Goal: Answer question/provide support: Share knowledge or assist other users

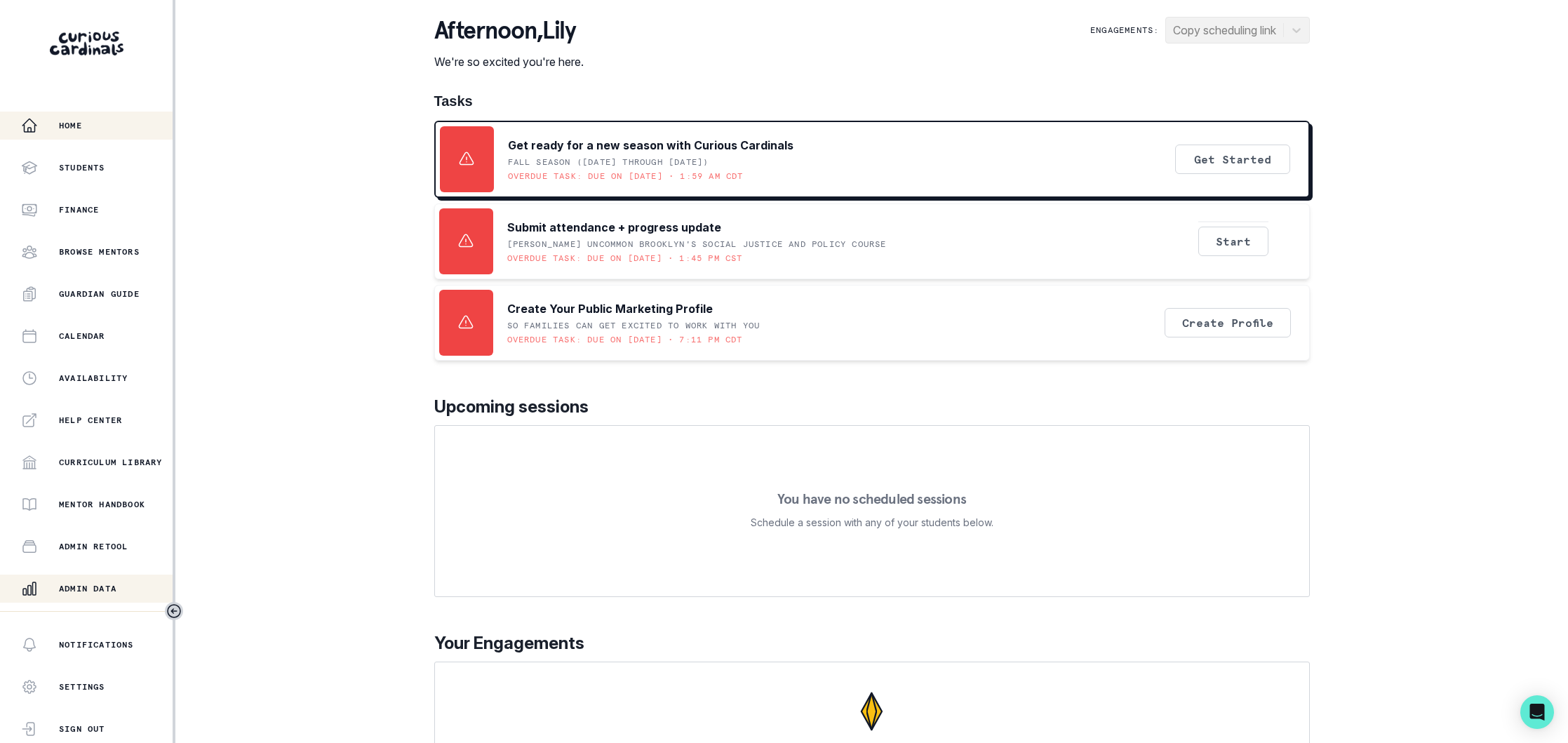
click at [96, 593] on p "Admin Data" at bounding box center [87, 589] width 57 height 11
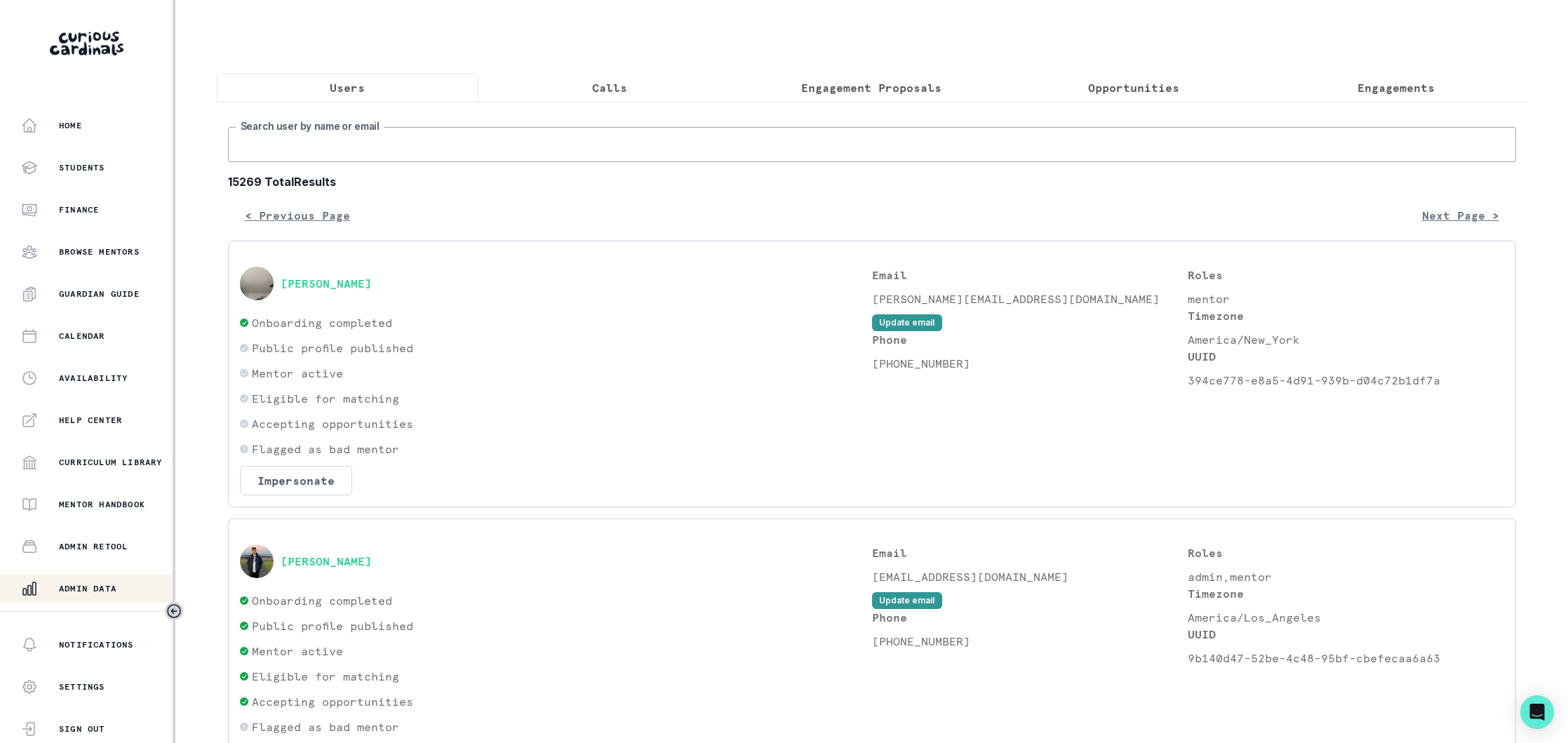
click at [426, 143] on input "Search user by name or email" at bounding box center [872, 145] width 1288 height 35
paste input "[EMAIL_ADDRESS][DOMAIN_NAME]"
type input "[EMAIL_ADDRESS][DOMAIN_NAME]"
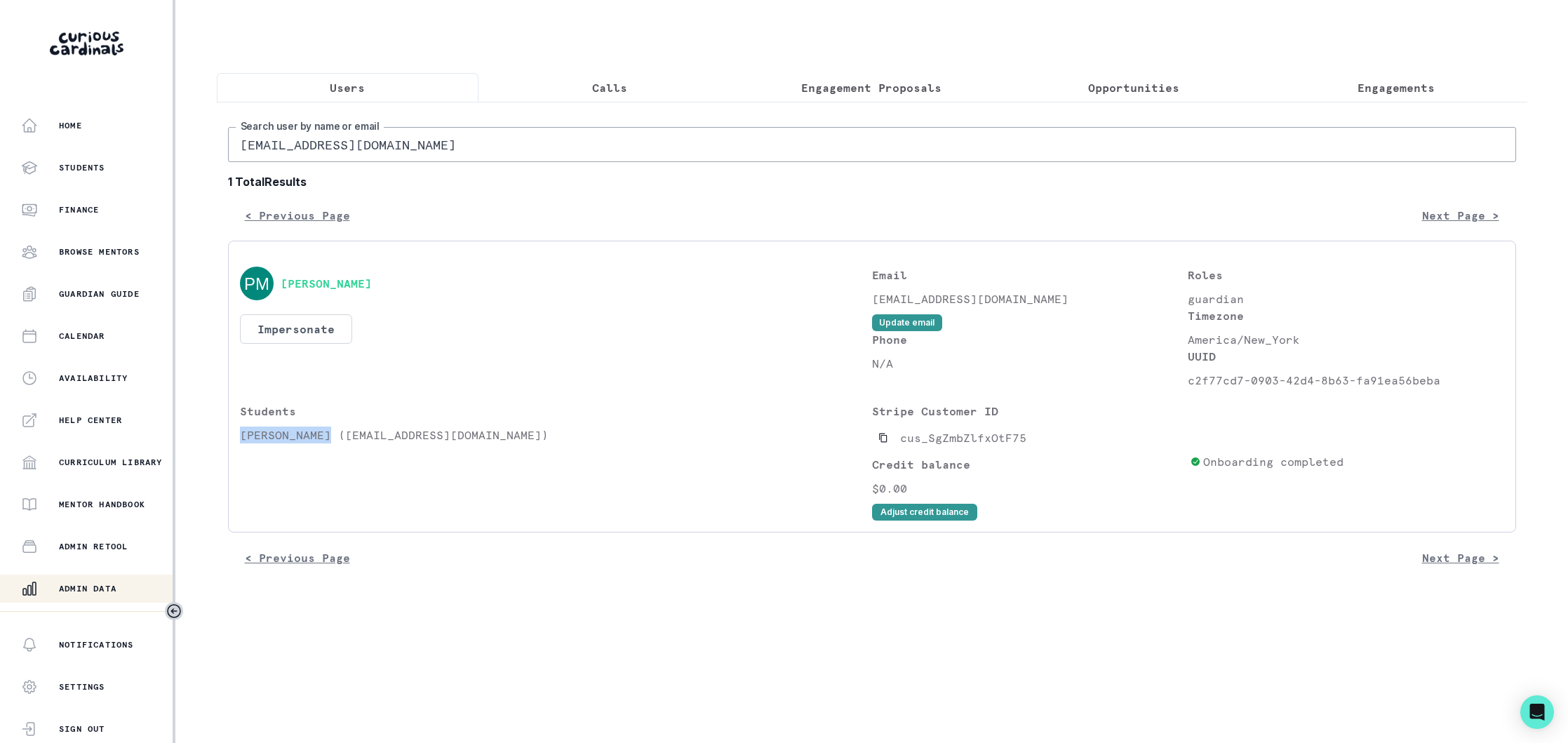
drag, startPoint x: 329, startPoint y: 435, endPoint x: 240, endPoint y: 439, distance: 89.1
click at [240, 439] on p "[PERSON_NAME] ([EMAIL_ADDRESS][DOMAIN_NAME])" at bounding box center [556, 435] width 632 height 17
copy p "[PERSON_NAME]"
drag, startPoint x: 1417, startPoint y: 86, endPoint x: 1253, endPoint y: 105, distance: 165.1
click at [1415, 86] on p "Engagements" at bounding box center [1396, 88] width 77 height 17
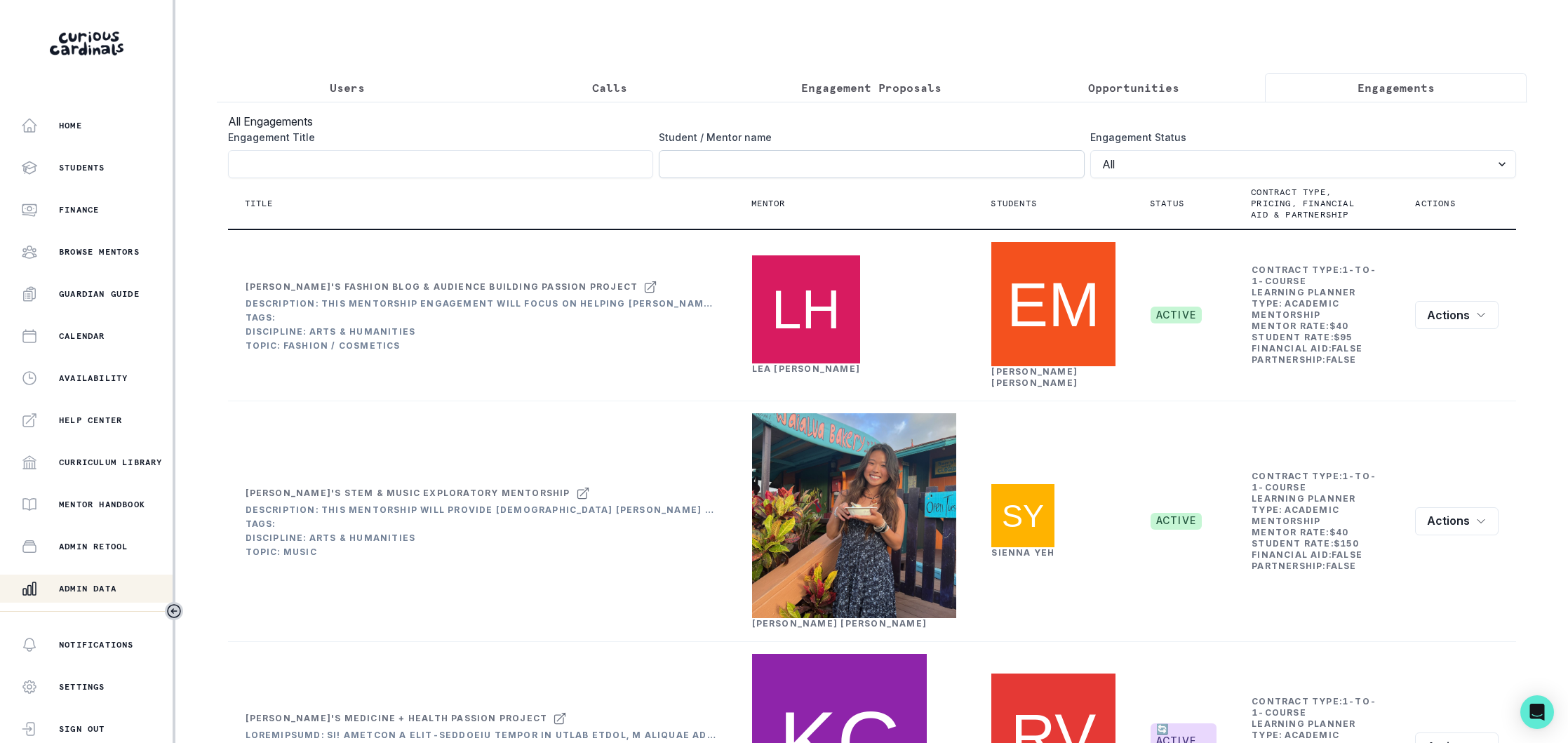
click at [758, 162] on input "Engagement Title" at bounding box center [872, 164] width 426 height 28
paste input "[PERSON_NAME]"
type input "[PERSON_NAME]"
click button "submit" at bounding box center [0, 0] width 0 height 0
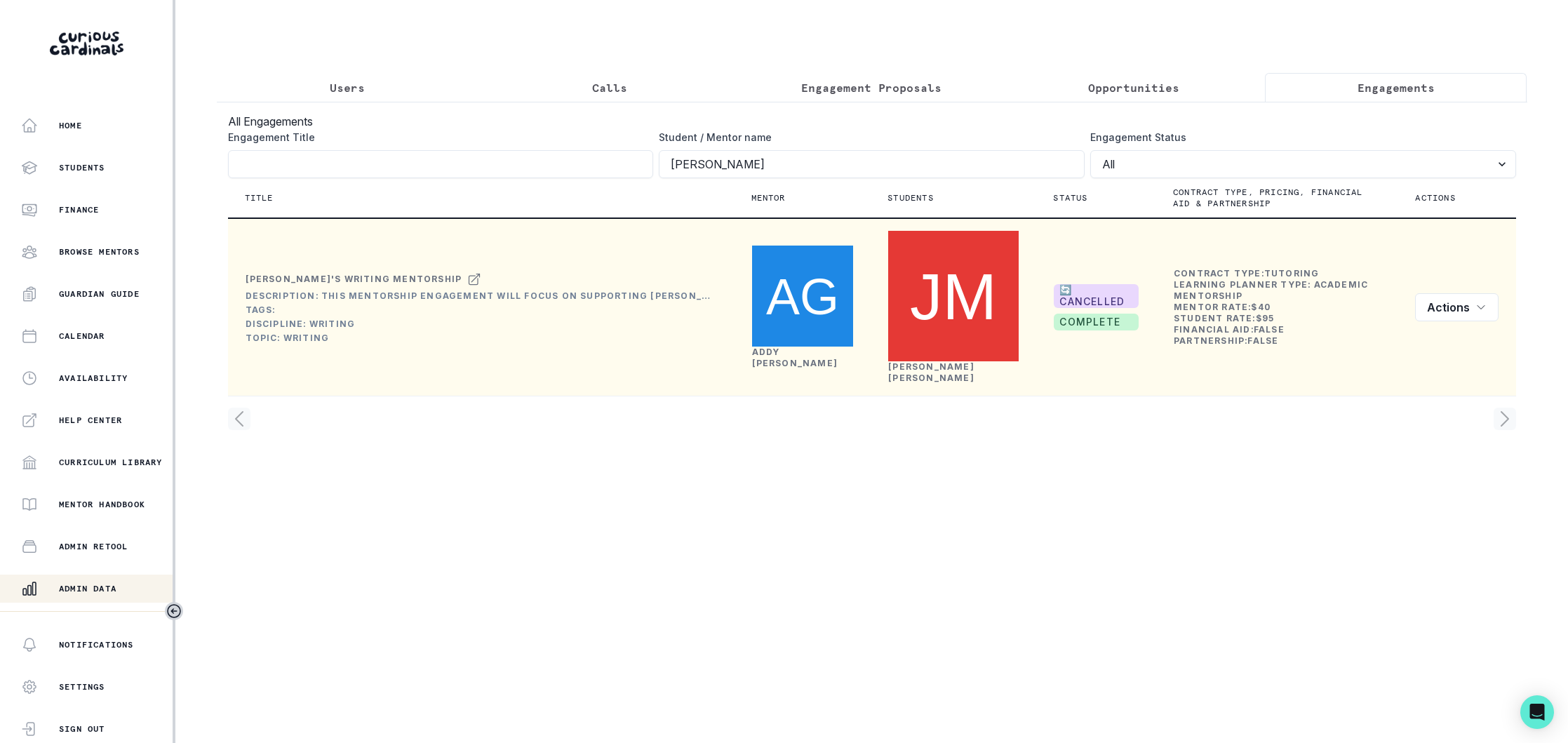
click at [771, 346] on link "[PERSON_NAME]" at bounding box center [795, 357] width 86 height 22
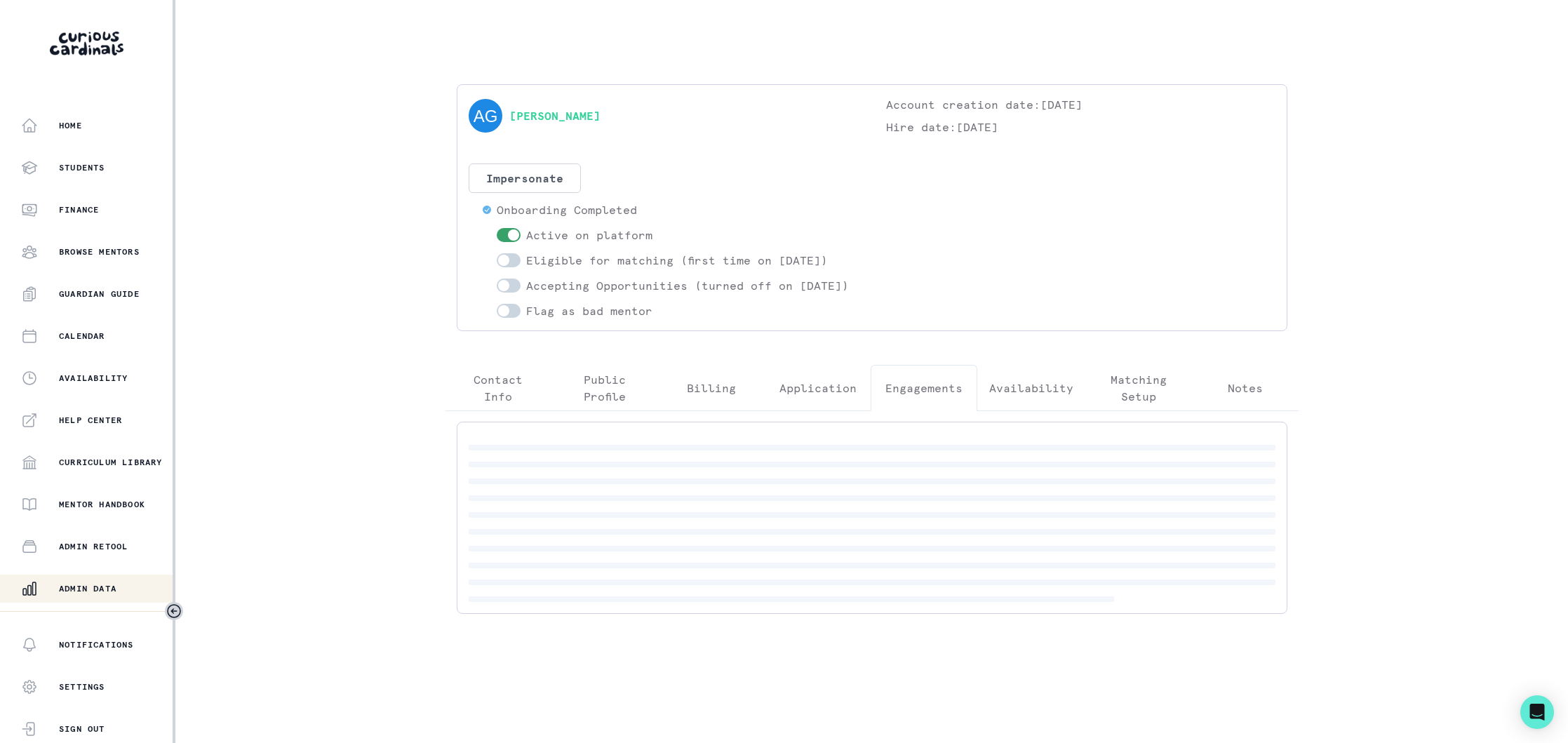
click at [949, 397] on p "Engagements" at bounding box center [924, 388] width 77 height 17
click at [104, 578] on button "Admin Data" at bounding box center [88, 589] width 175 height 28
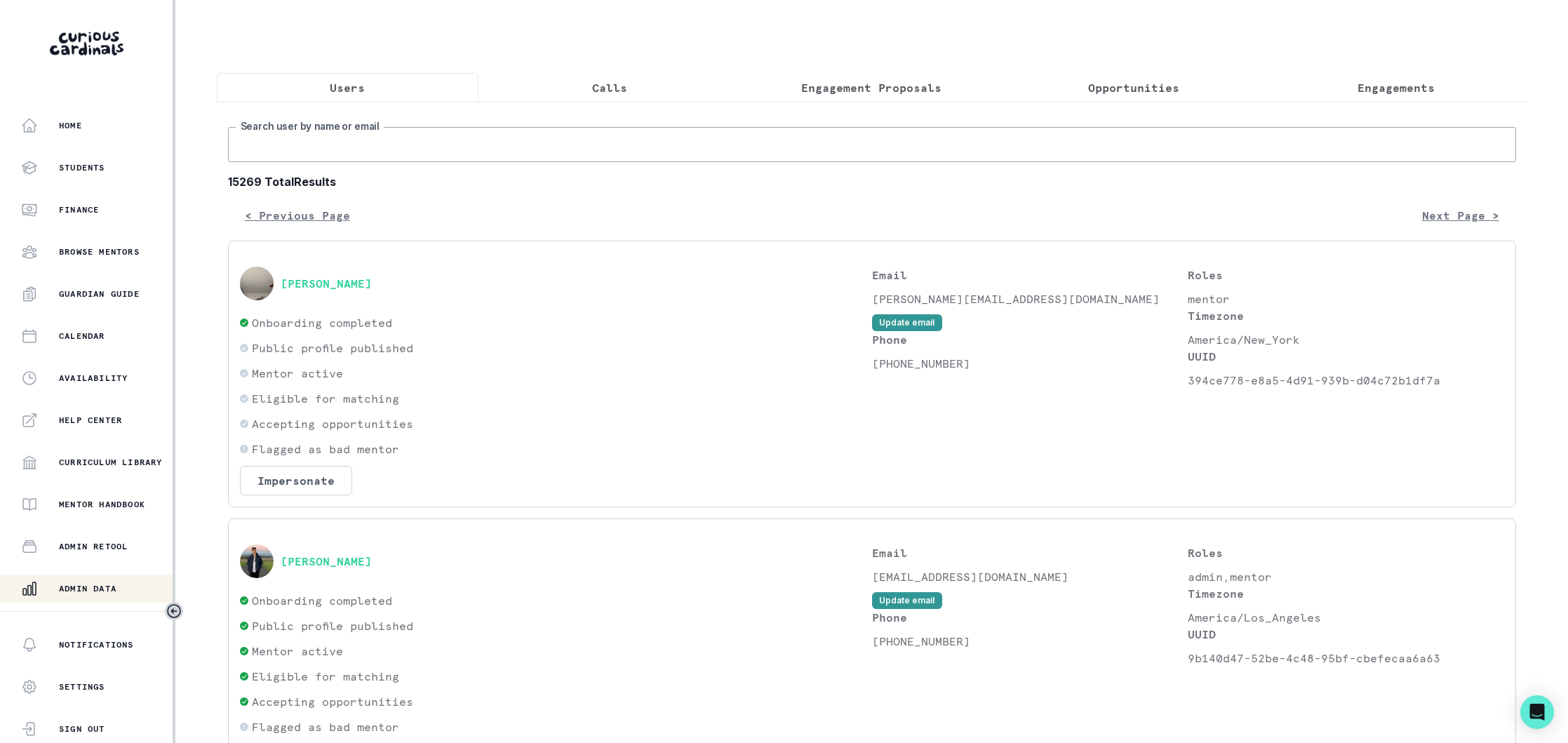
click at [390, 148] on input "Search user by name or email" at bounding box center [872, 145] width 1288 height 35
paste input "[EMAIL_ADDRESS][DOMAIN_NAME]"
type input "[EMAIL_ADDRESS][DOMAIN_NAME]"
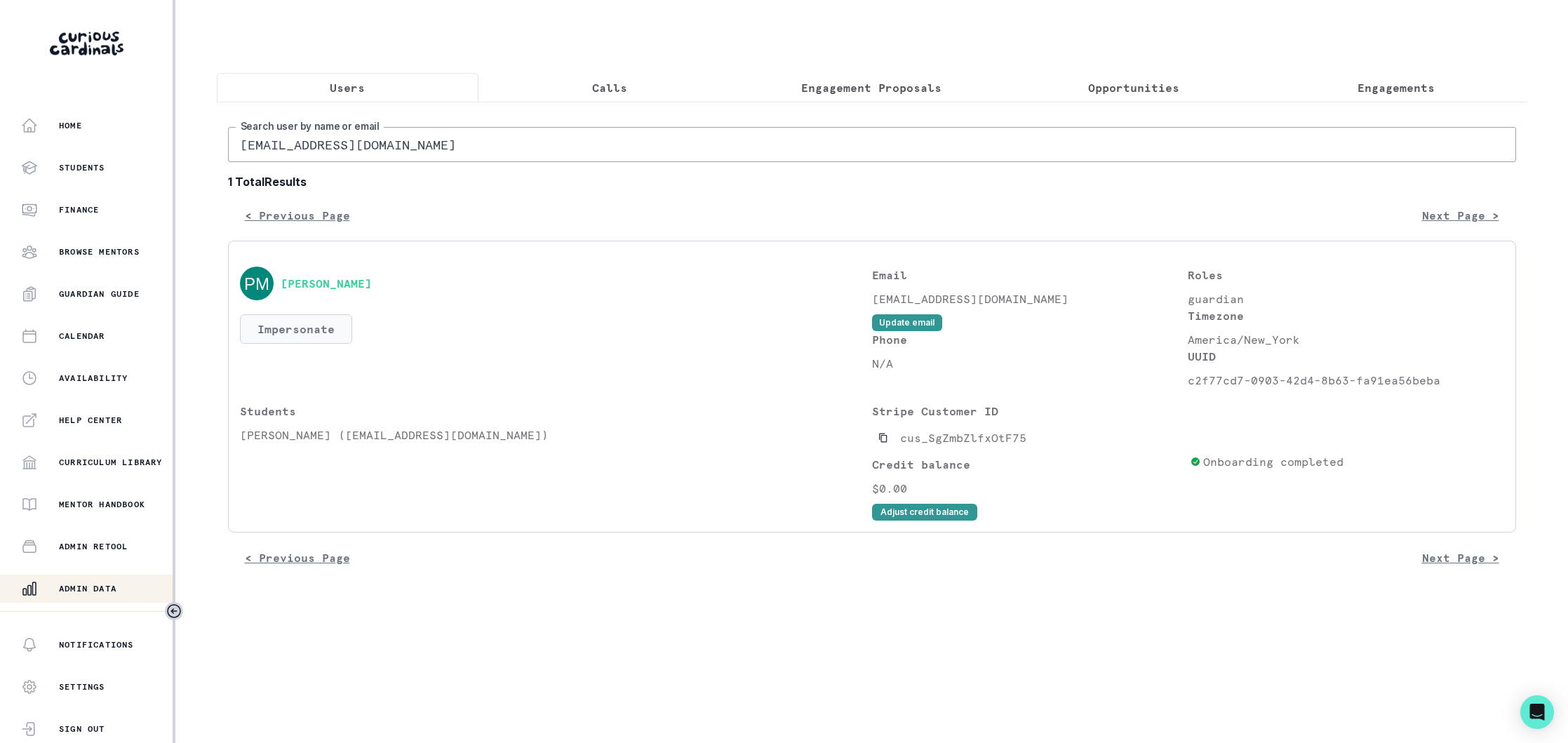
click at [305, 329] on button "Impersonate" at bounding box center [296, 329] width 112 height 30
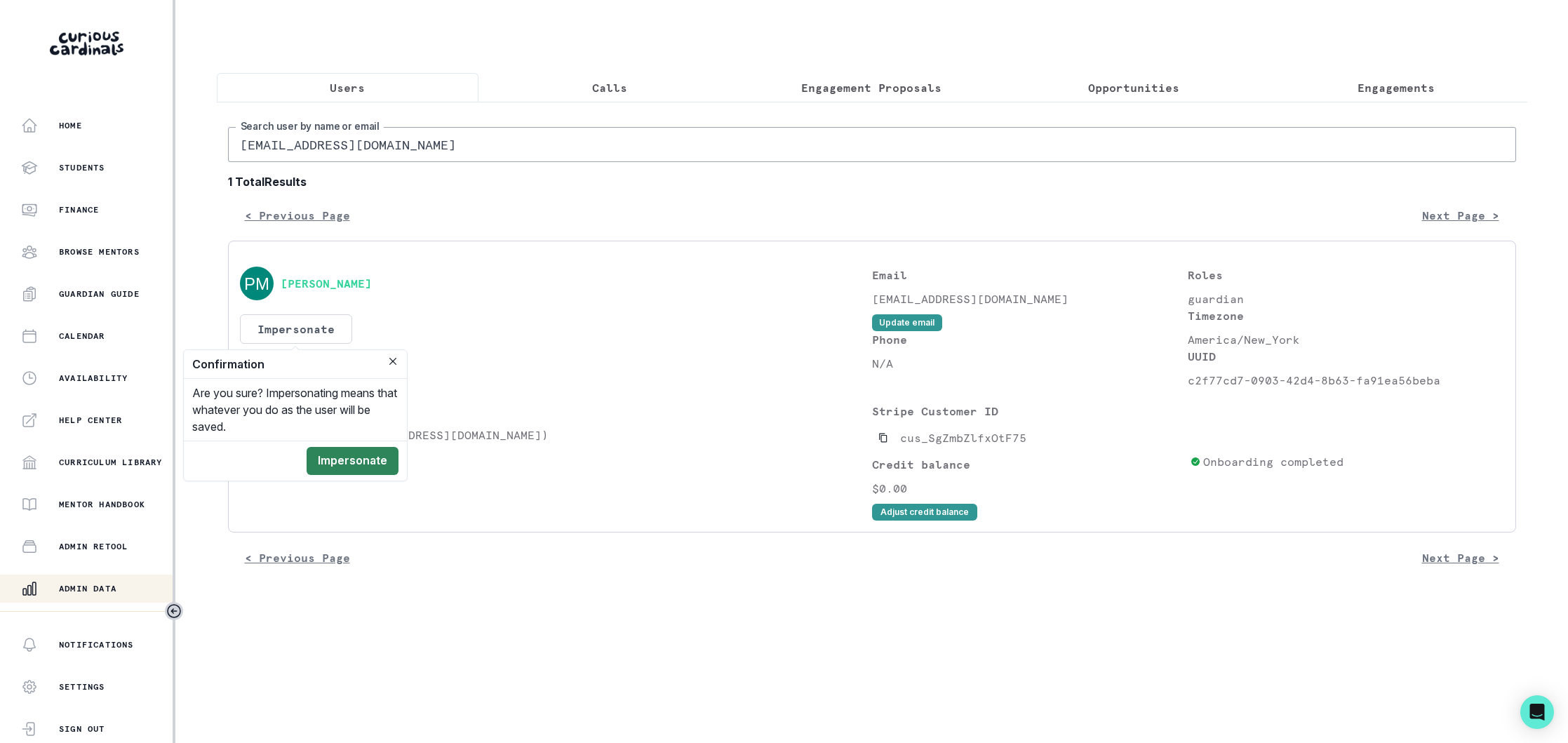
click at [360, 458] on button "Impersonate" at bounding box center [353, 461] width 92 height 28
